Goal: Information Seeking & Learning: Understand process/instructions

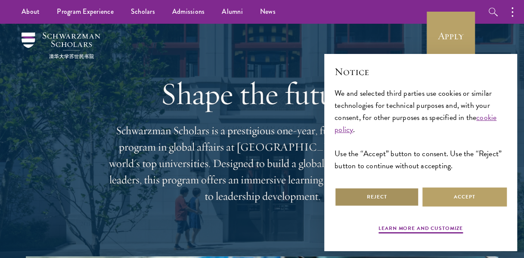
click at [370, 192] on button "Reject" at bounding box center [377, 196] width 84 height 19
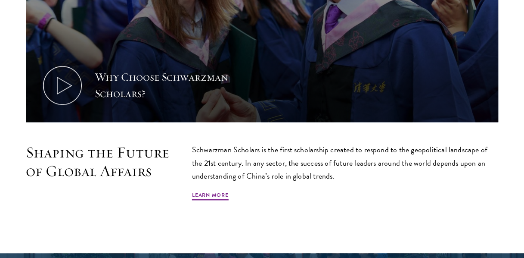
scroll to position [419, 0]
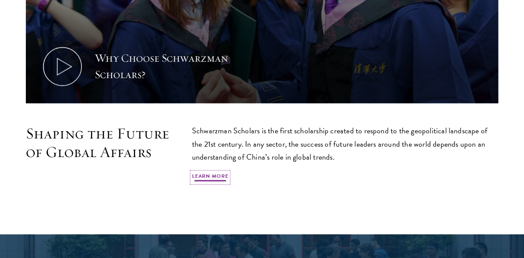
click at [201, 174] on link "Learn More" at bounding box center [210, 177] width 37 height 10
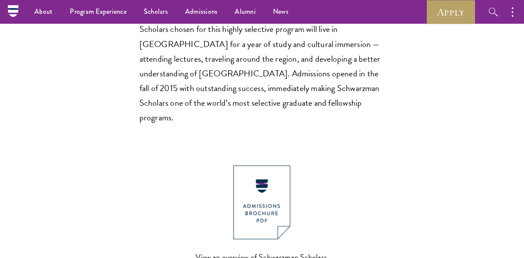
scroll to position [740, 0]
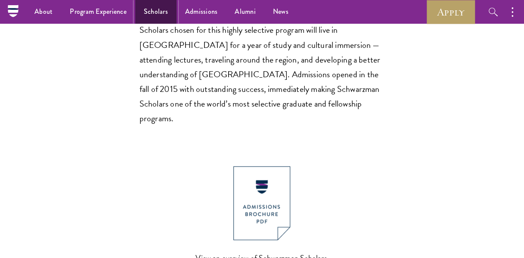
click at [150, 8] on link "Scholars" at bounding box center [155, 12] width 41 height 24
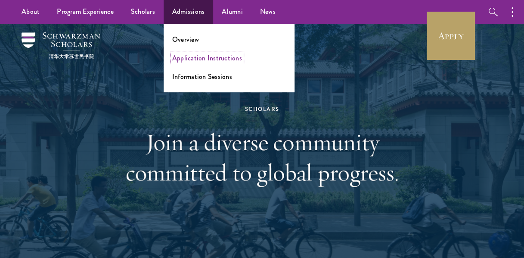
click at [205, 61] on link "Application Instructions" at bounding box center [207, 58] width 70 height 10
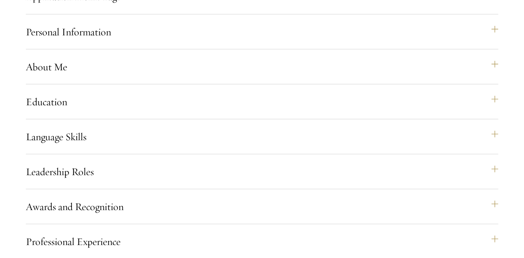
scroll to position [772, 0]
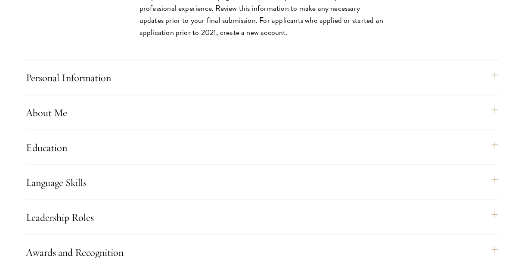
scroll to position [1030, 0]
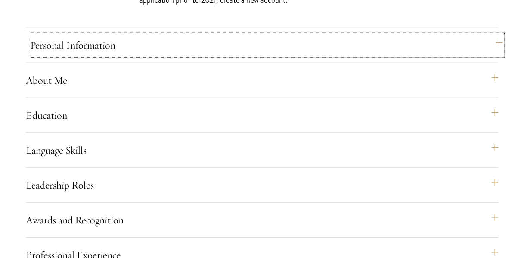
click at [496, 56] on button "Personal Information" at bounding box center [266, 45] width 472 height 21
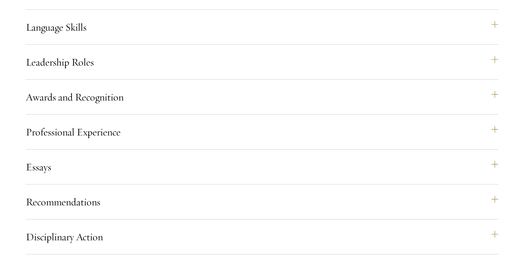
scroll to position [1047, 0]
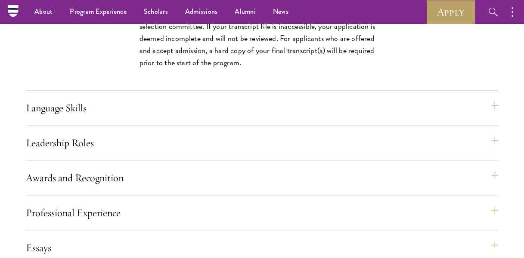
scroll to position [1555, 0]
